Goal: Check status: Check status

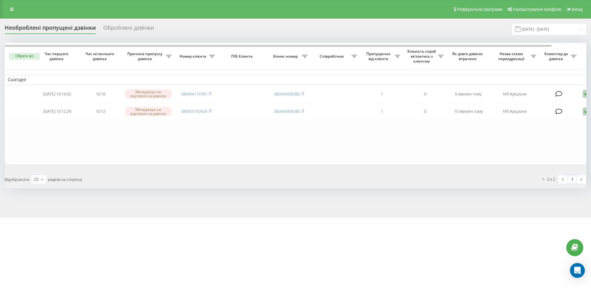
click at [134, 30] on div "Оброблені дзвінки" at bounding box center [128, 29] width 51 height 10
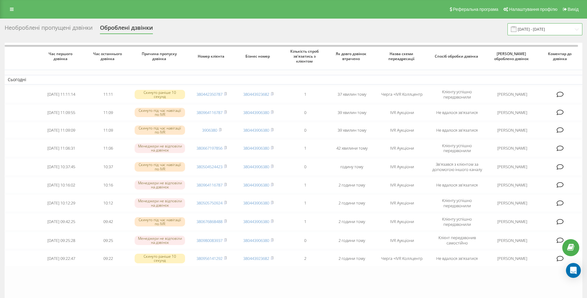
click at [532, 26] on input "22.08.2025 - 22.09.2025" at bounding box center [544, 29] width 75 height 12
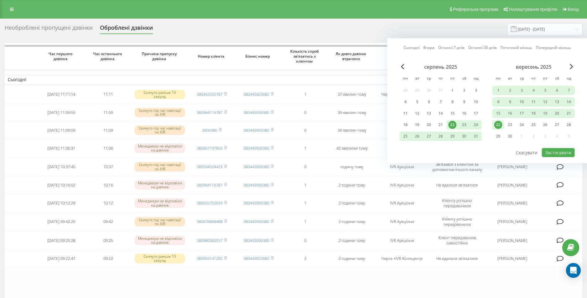
click at [498, 126] on div "22" at bounding box center [498, 125] width 8 height 8
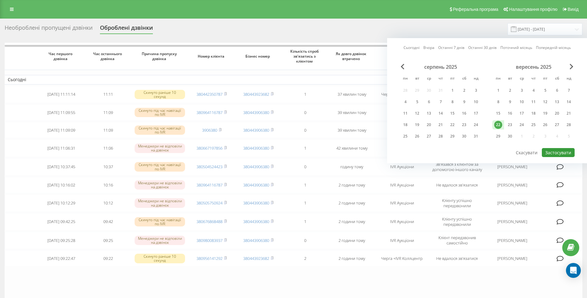
click at [565, 152] on button "Застосувати" at bounding box center [558, 152] width 33 height 9
type input "[DATE] - [DATE]"
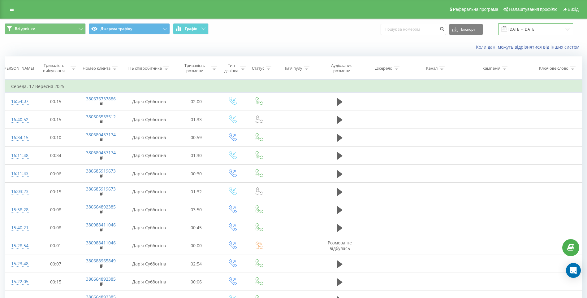
click at [520, 30] on input "[DATE] - [DATE]" at bounding box center [535, 29] width 75 height 12
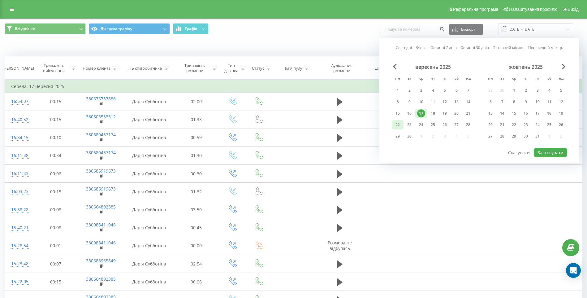
click at [398, 125] on div "22" at bounding box center [397, 125] width 8 height 8
click at [544, 153] on button "Застосувати" at bounding box center [550, 152] width 33 height 9
type input "[DATE] - [DATE]"
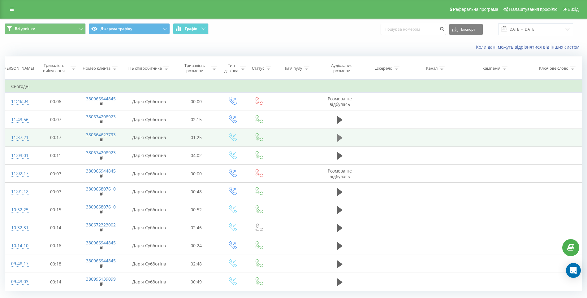
click at [339, 138] on icon at bounding box center [340, 137] width 6 height 7
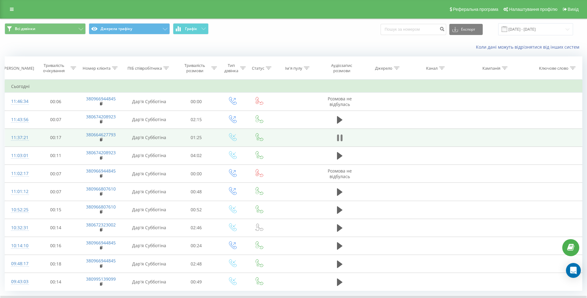
click at [342, 139] on icon at bounding box center [342, 137] width 2 height 7
click at [339, 139] on icon at bounding box center [340, 137] width 6 height 7
click at [339, 139] on icon at bounding box center [340, 137] width 6 height 9
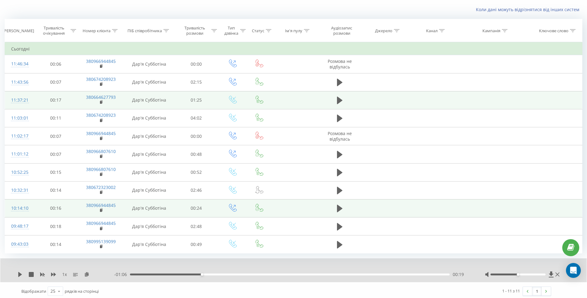
scroll to position [40, 0]
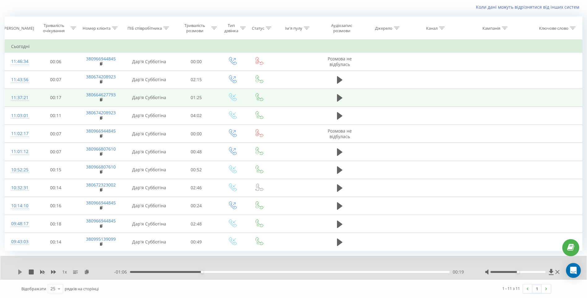
click at [21, 273] on icon at bounding box center [20, 271] width 5 height 5
click at [21, 274] on icon at bounding box center [20, 271] width 5 height 5
click at [19, 271] on icon at bounding box center [18, 271] width 1 height 5
